Goal: Use online tool/utility

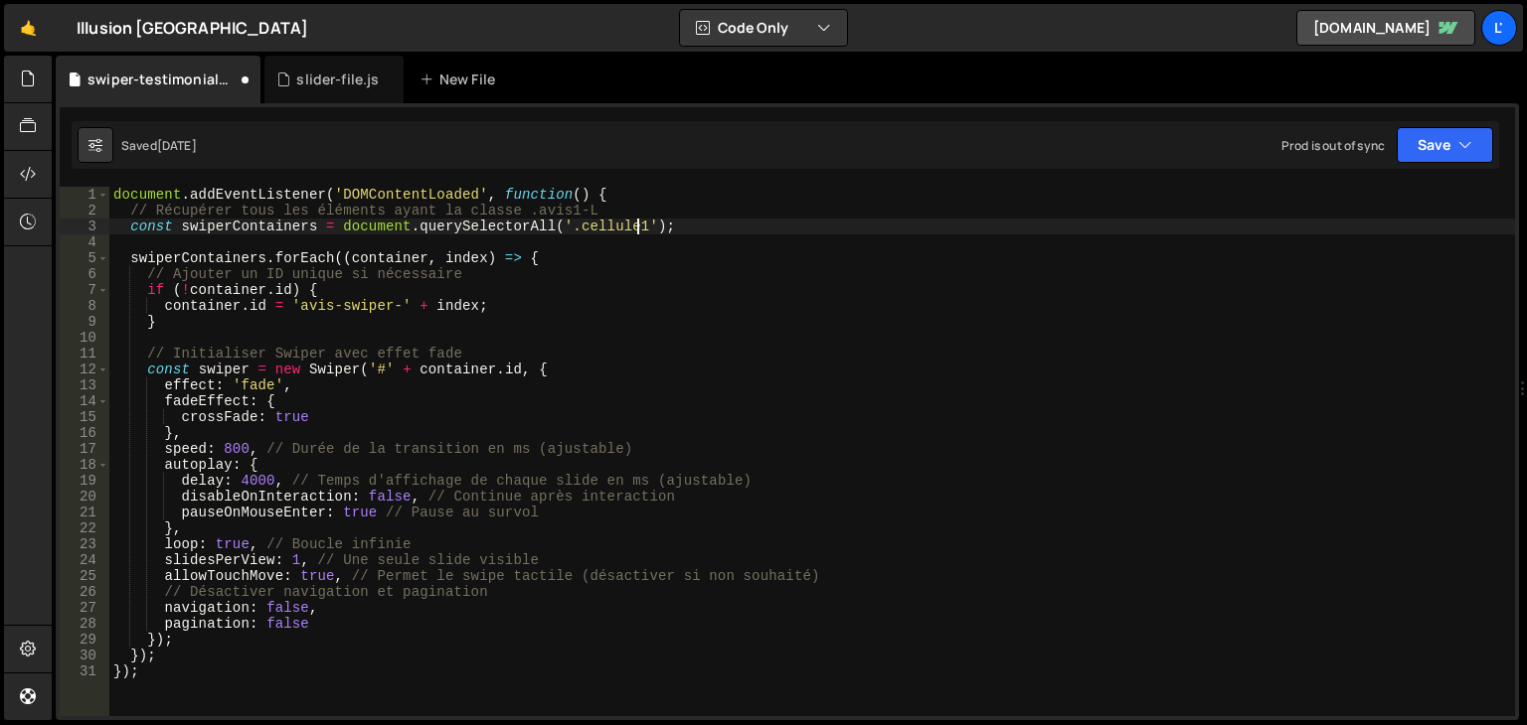
scroll to position [8242, 0]
click at [566, 233] on div "document . addEventListener ( 'DOMContentLoaded' , function ( ) { // Récupérer …" at bounding box center [811, 468] width 1405 height 562
click at [557, 234] on div "document . addEventListener ( 'DOMContentLoaded' , function ( ) { // Récupérer …" at bounding box center [811, 468] width 1405 height 562
click at [561, 228] on div "document . addEventListener ( 'DOMContentLoaded' , function ( ) { // Récupérer …" at bounding box center [811, 468] width 1405 height 562
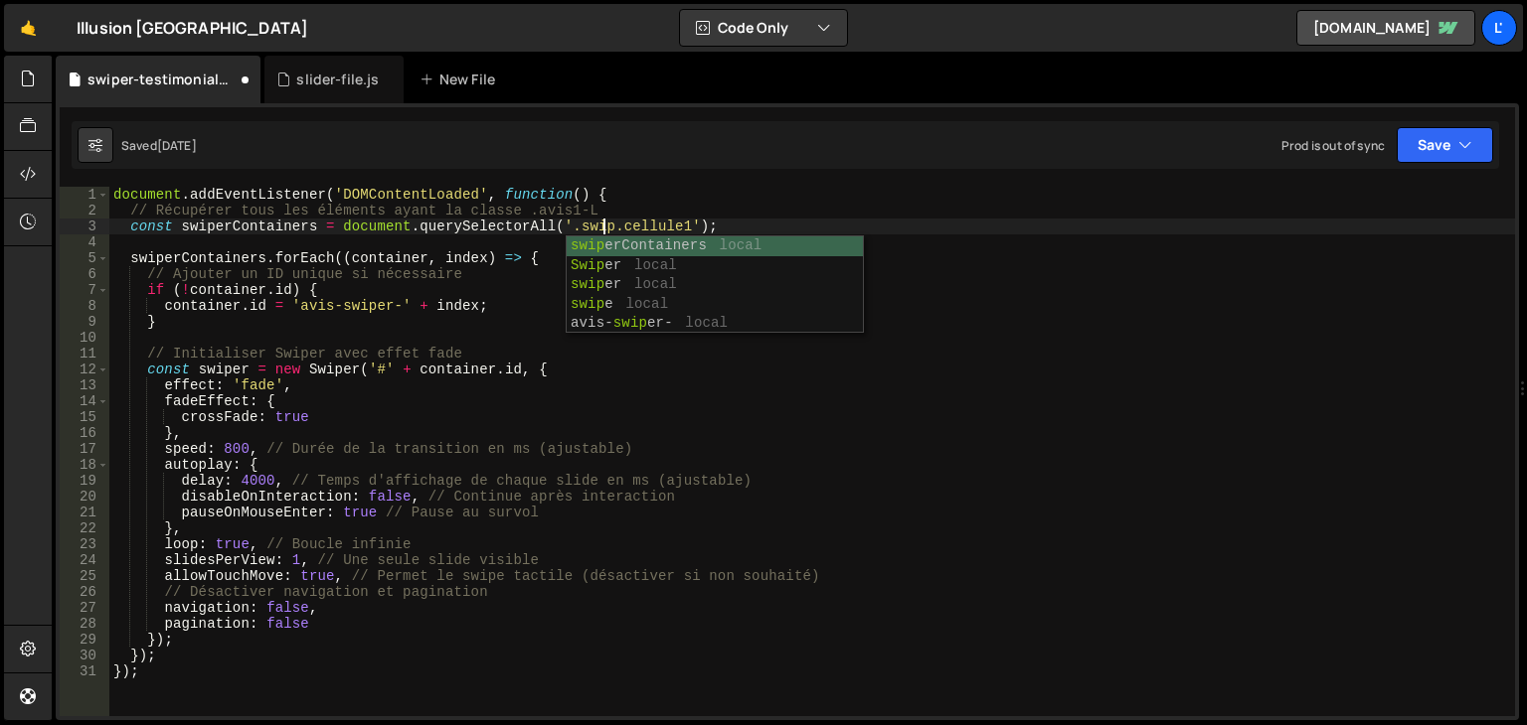
scroll to position [0, 36]
click at [791, 359] on div "document . addEventListener ( 'DOMContentLoaded' , function ( ) { // Récupérer …" at bounding box center [811, 468] width 1405 height 562
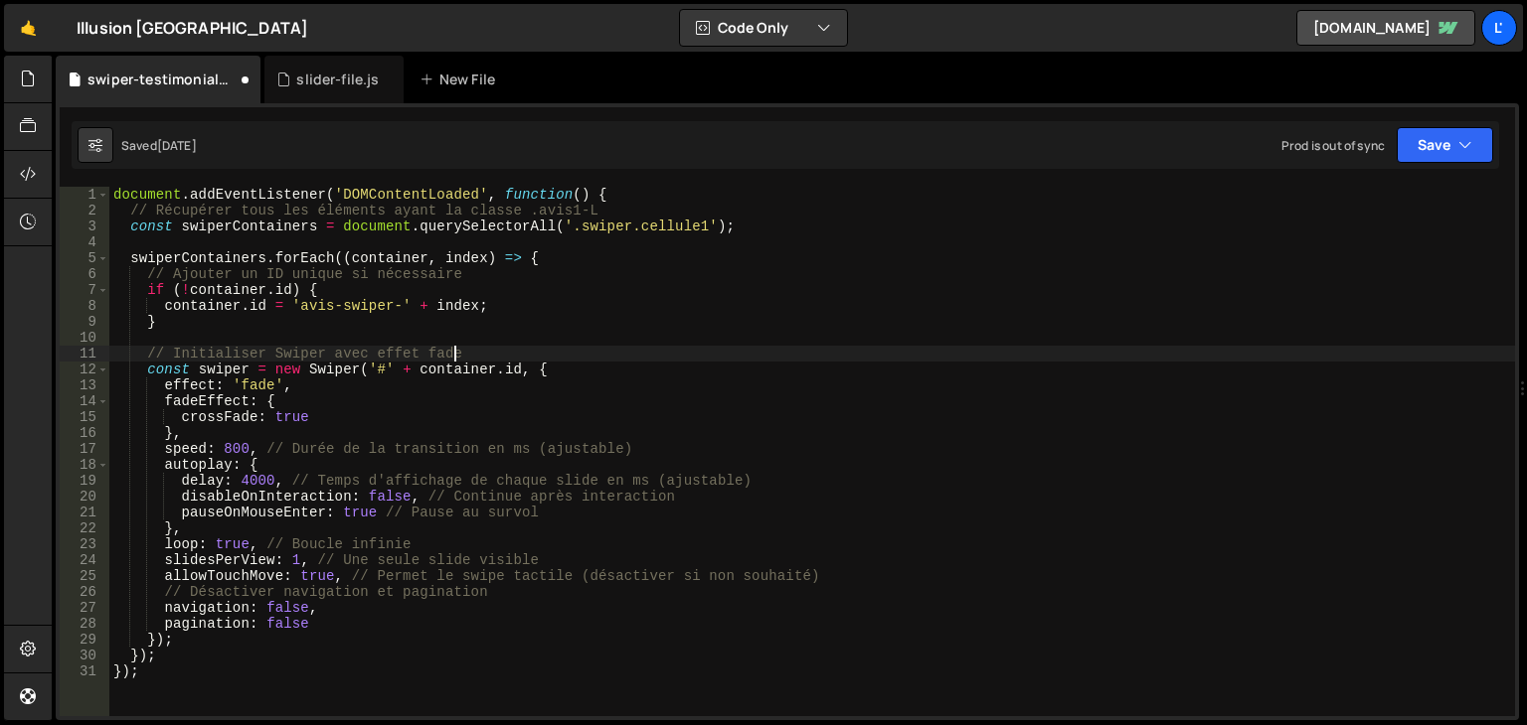
scroll to position [0, 22]
click at [1427, 147] on button "Save" at bounding box center [1444, 145] width 96 height 36
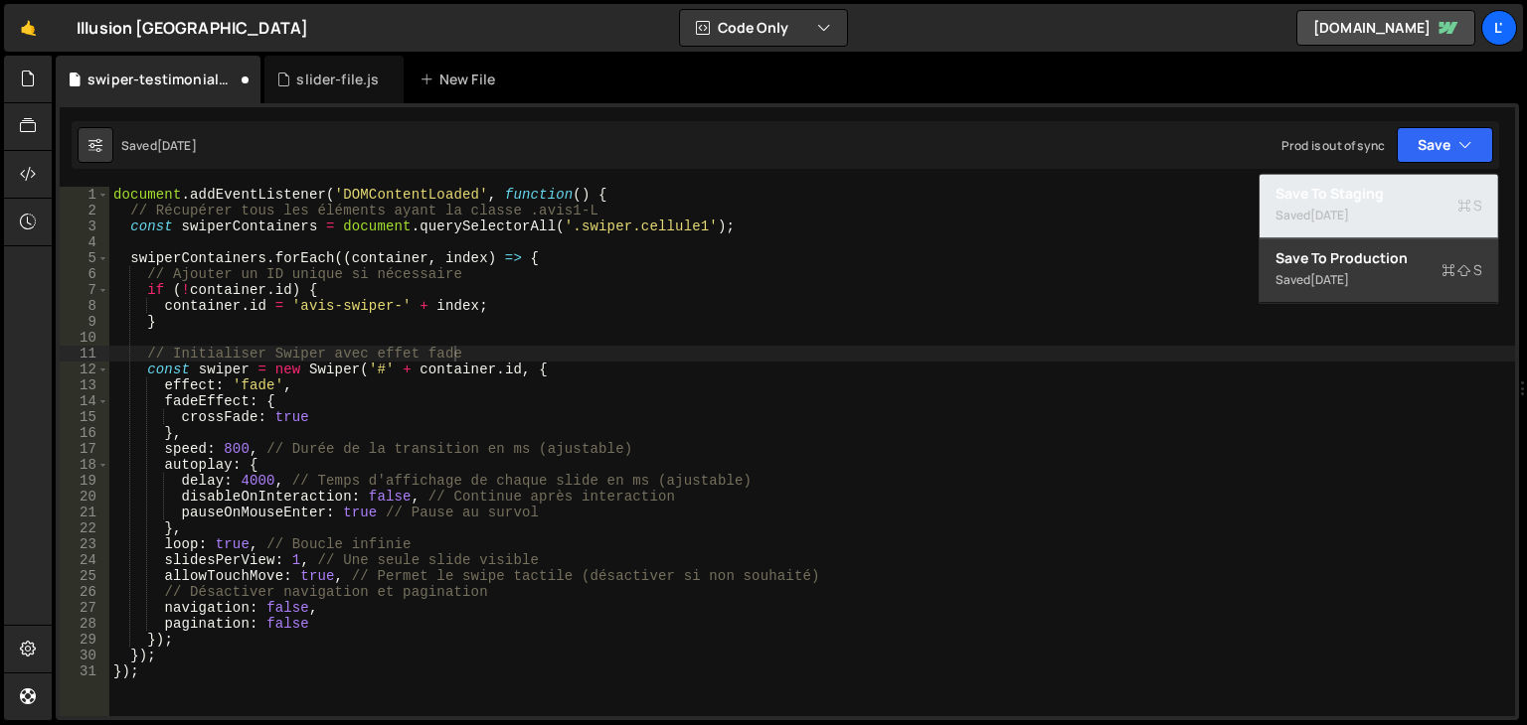
click at [1420, 193] on div "Save to Staging S" at bounding box center [1378, 194] width 207 height 20
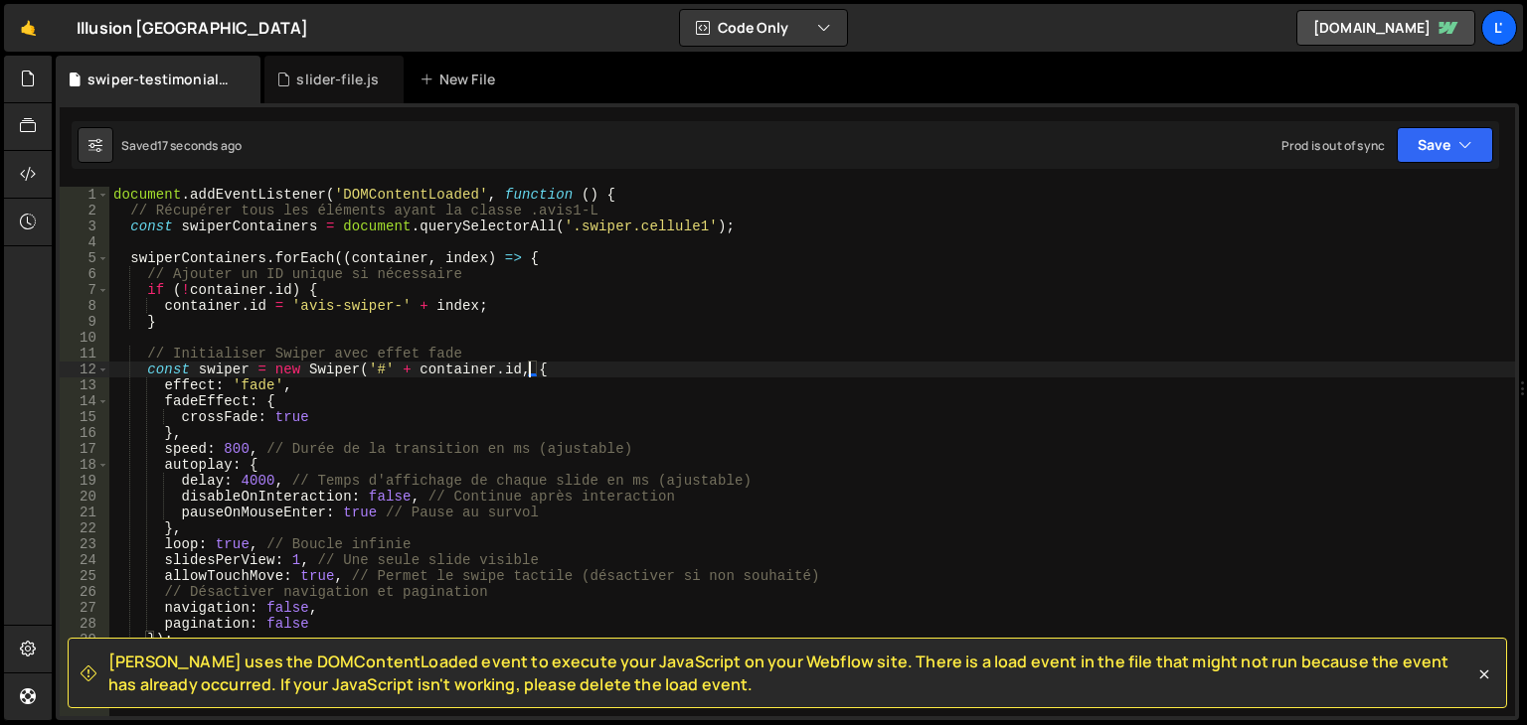
click at [525, 373] on div "document . addEventListener ( 'DOMContentLoaded' , function ( ) { // Récupérer …" at bounding box center [811, 468] width 1405 height 562
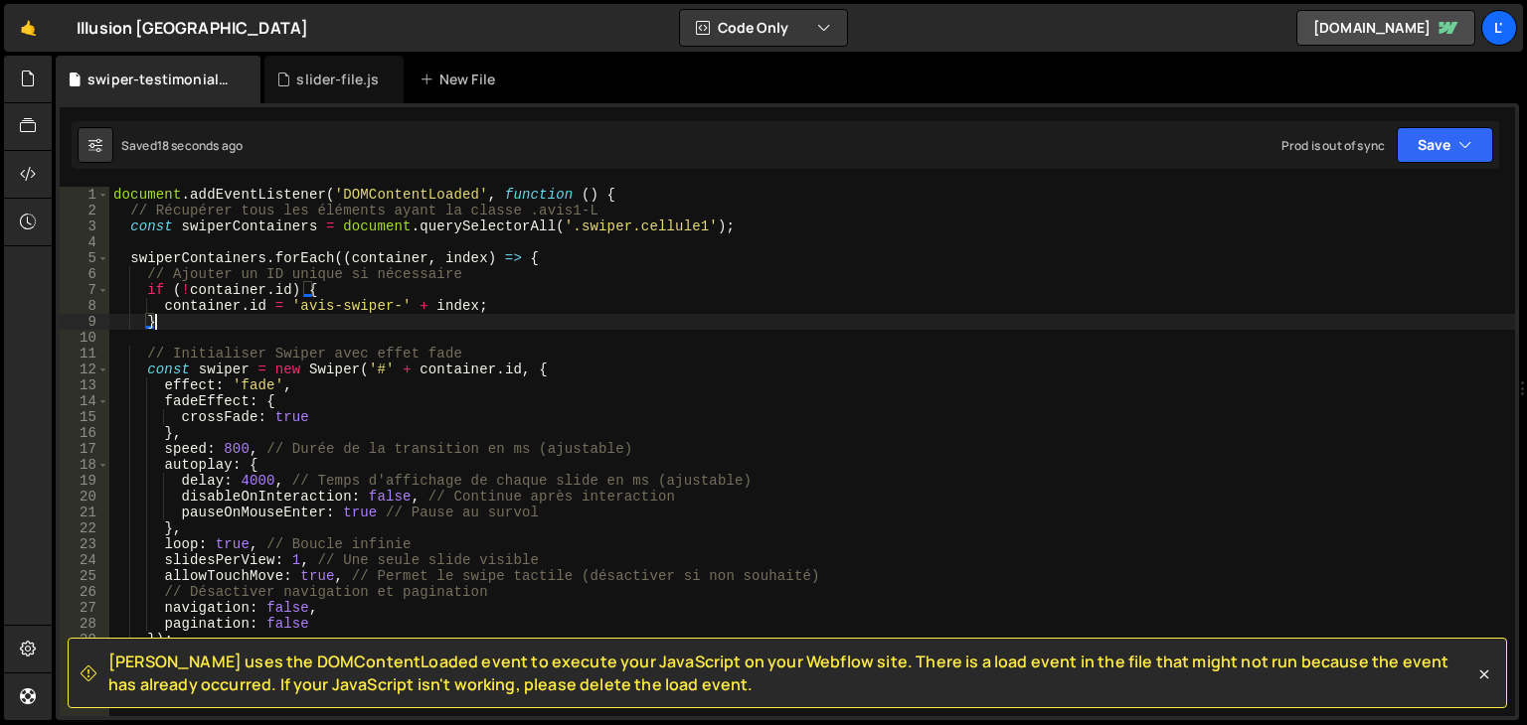
click at [523, 322] on div "document . addEventListener ( 'DOMContentLoaded' , function ( ) { // Récupérer …" at bounding box center [811, 468] width 1405 height 562
type textarea "});"
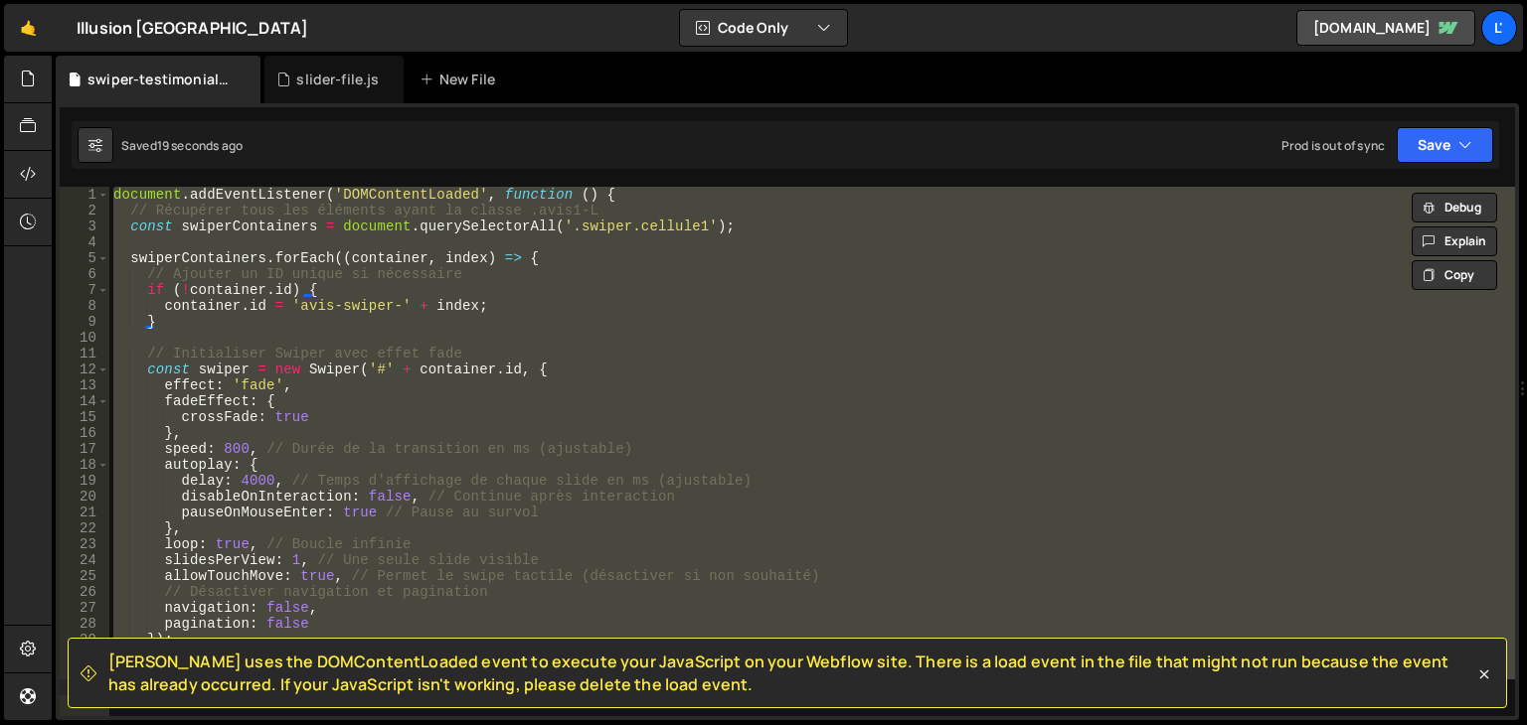
scroll to position [0, 0]
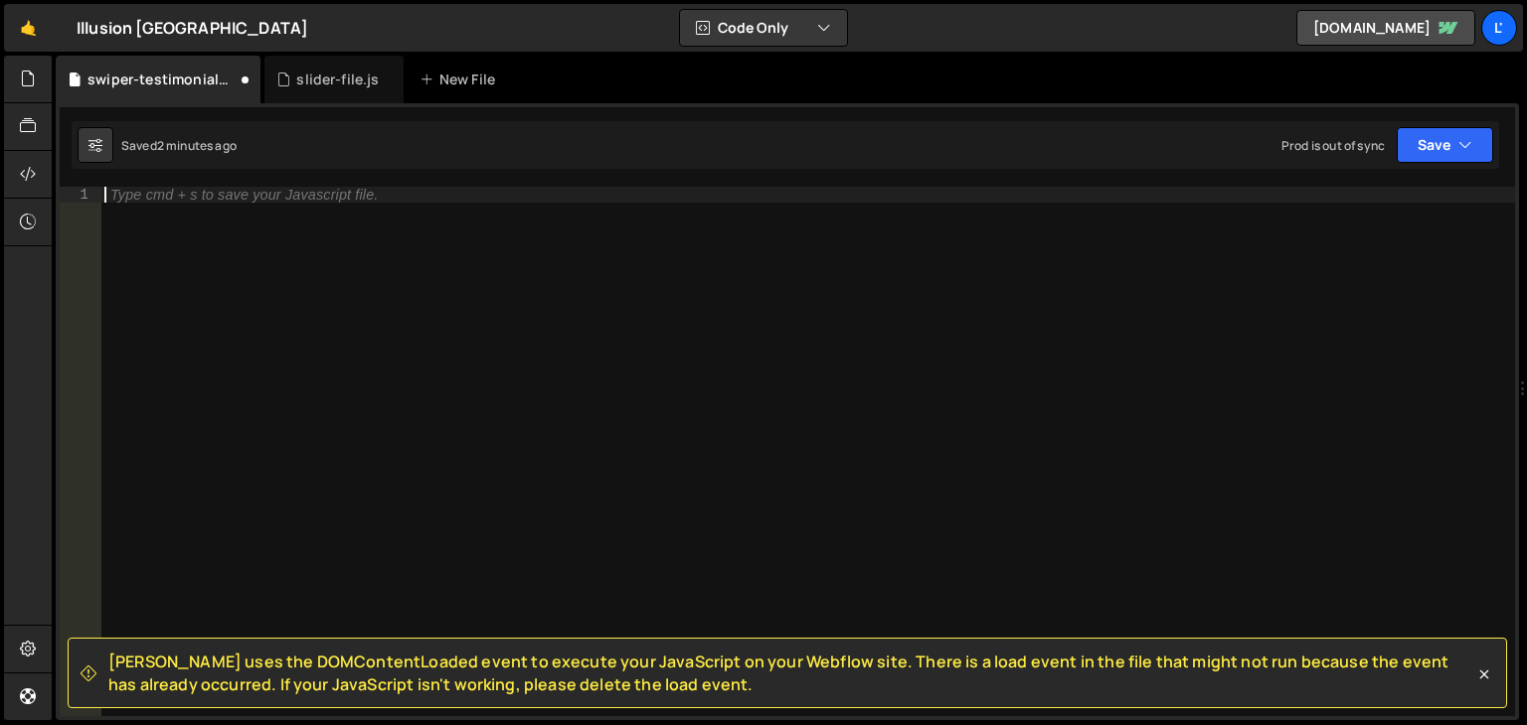
click at [274, 286] on div "Type cmd + s to save your Javascript file." at bounding box center [807, 468] width 1414 height 562
click at [1482, 681] on icon at bounding box center [1484, 675] width 20 height 20
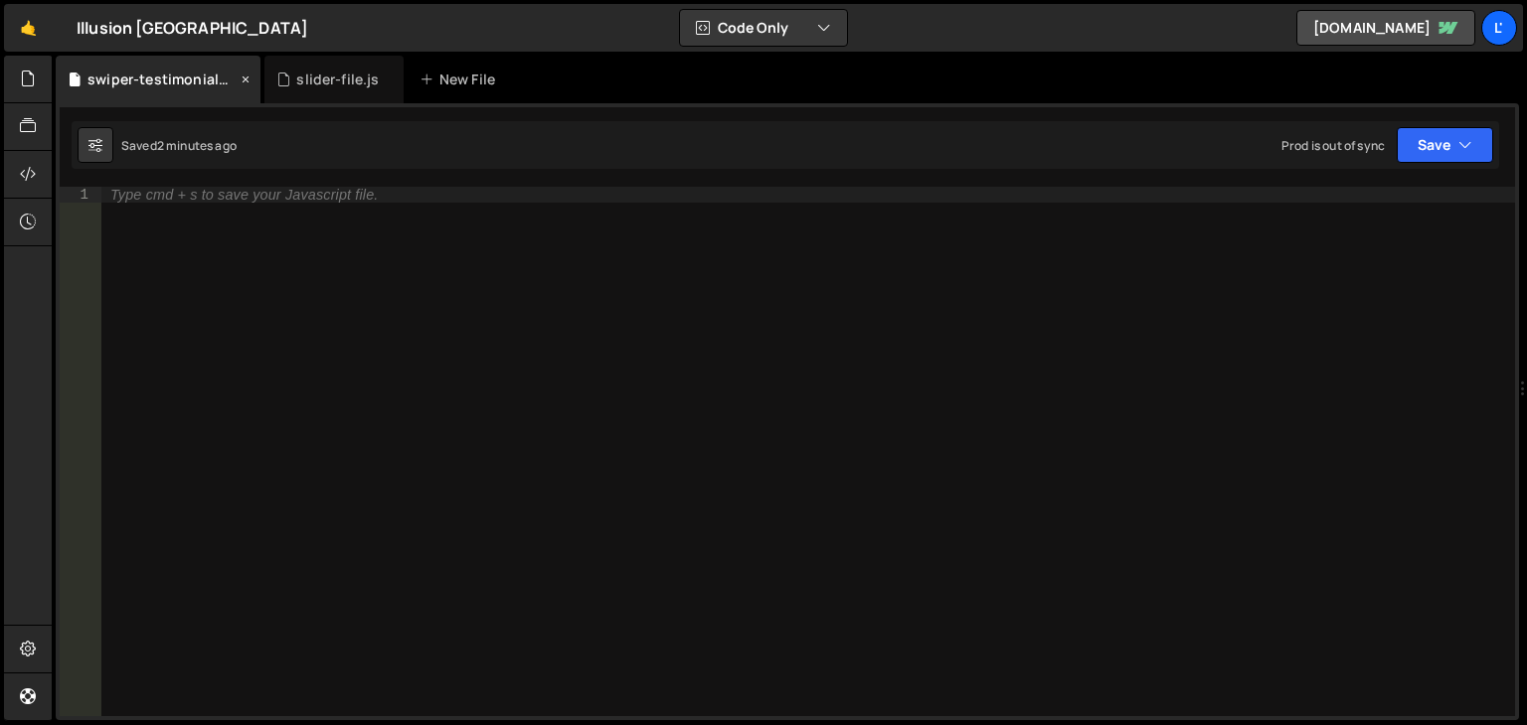
click at [201, 85] on div "swiper-testimonials.js" at bounding box center [161, 80] width 149 height 20
click at [233, 239] on div "Type cmd + s to save your Javascript file." at bounding box center [807, 468] width 1414 height 562
